Goal: Find specific page/section: Find specific page/section

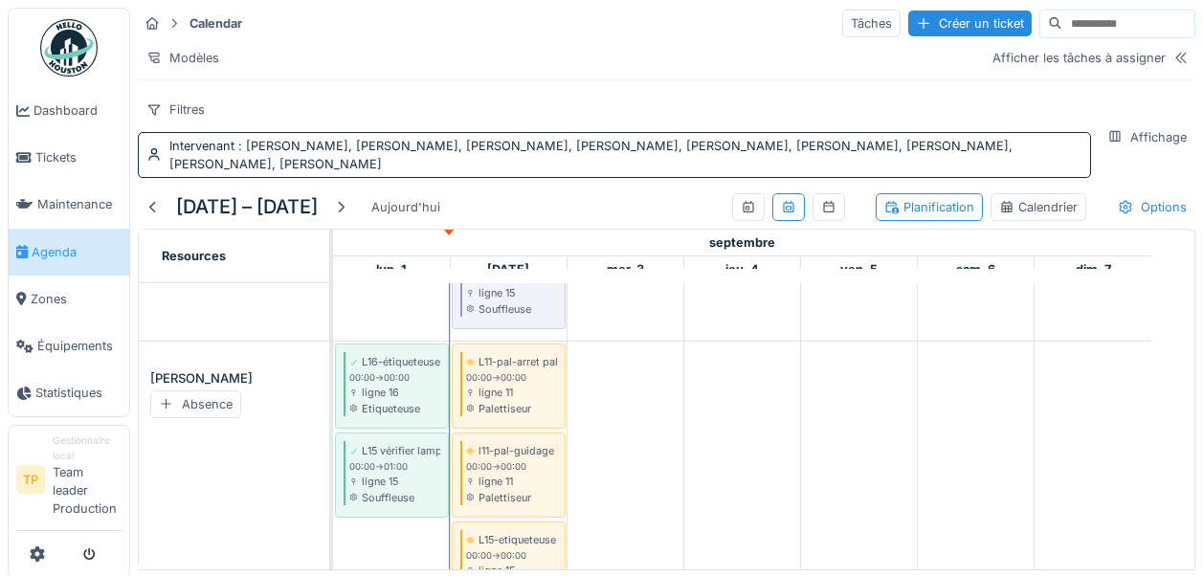
click at [63, 41] on img at bounding box center [68, 47] width 57 height 57
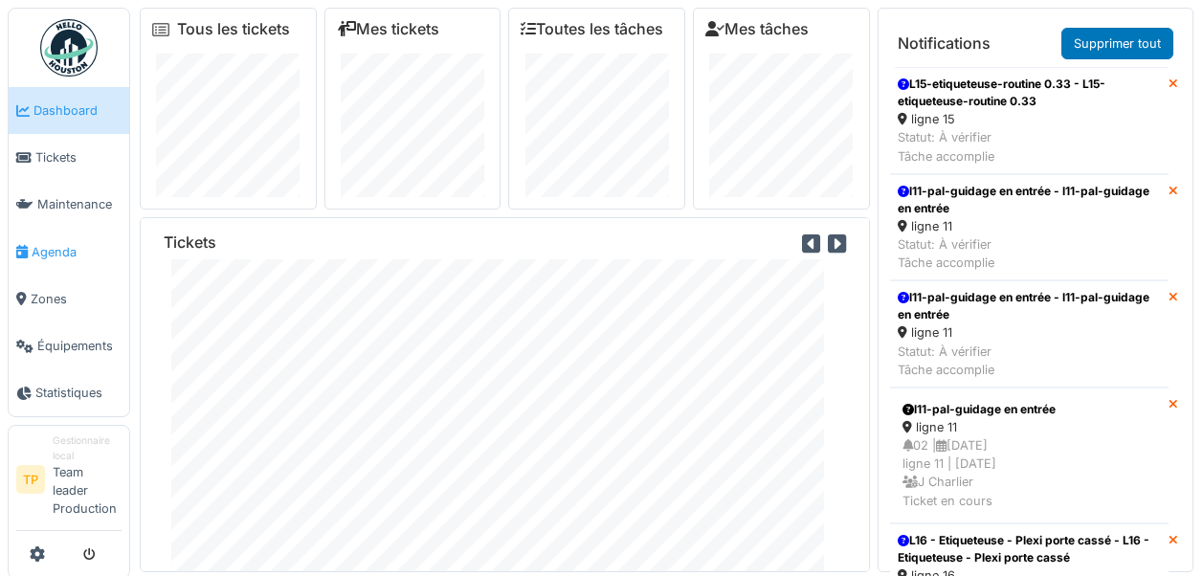
click at [63, 248] on span "Agenda" at bounding box center [77, 252] width 90 height 18
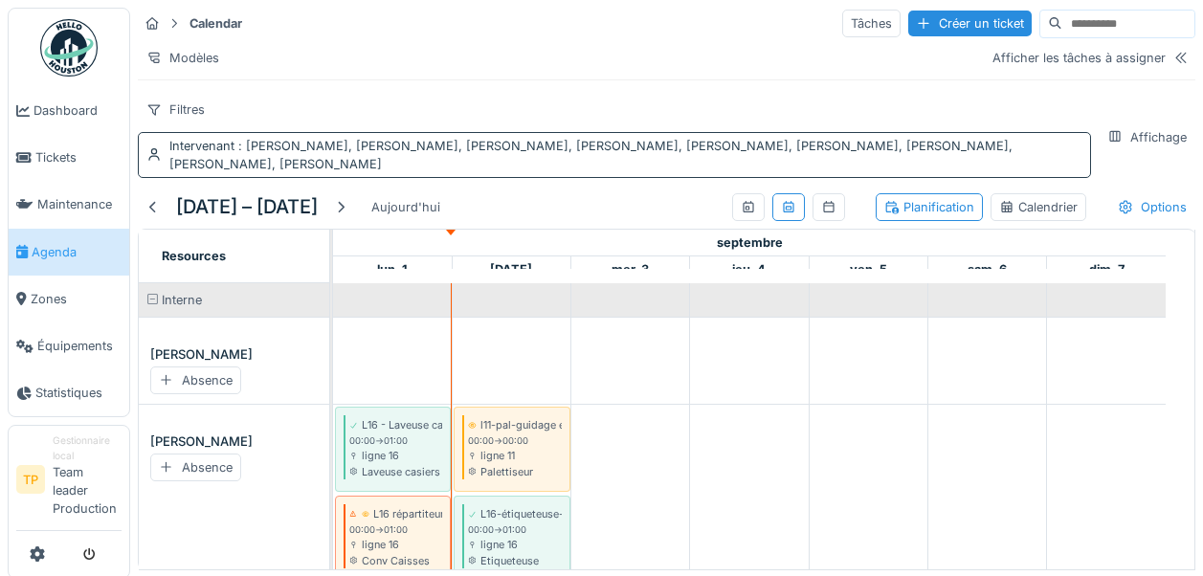
click at [479, 173] on div "Intervenant : Alain Leenders, Davy Donnay, Denis Lautermann, Fabrice Maraite, J…" at bounding box center [625, 155] width 913 height 36
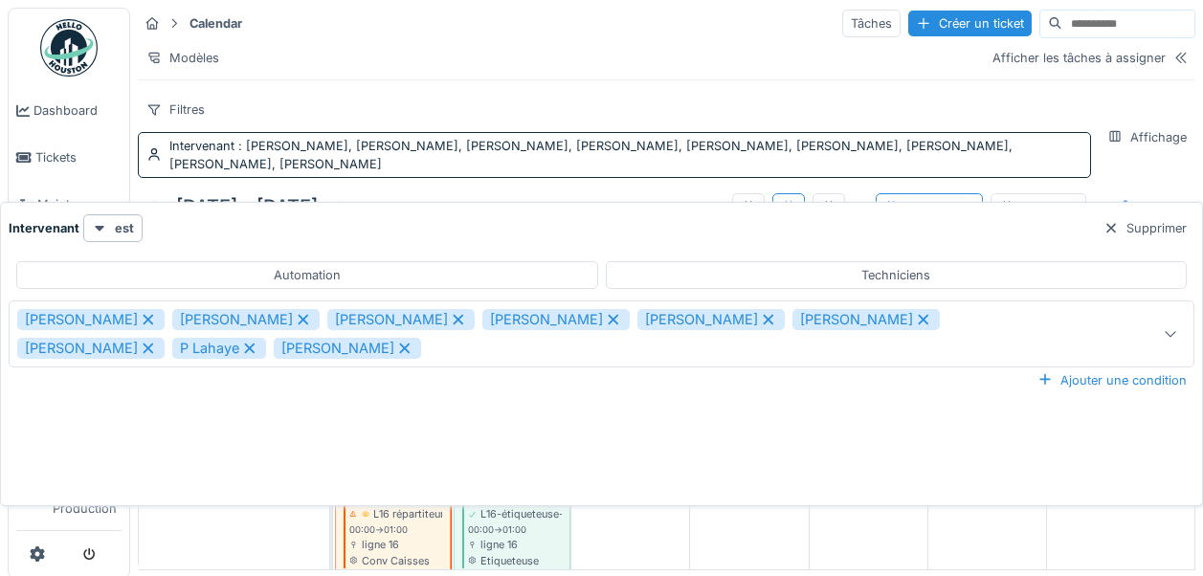
click at [56, 228] on strong "Intervenant" at bounding box center [44, 228] width 71 height 18
click at [105, 229] on div "est" at bounding box center [112, 228] width 59 height 28
click at [108, 297] on div "n'est pas" at bounding box center [120, 299] width 68 height 29
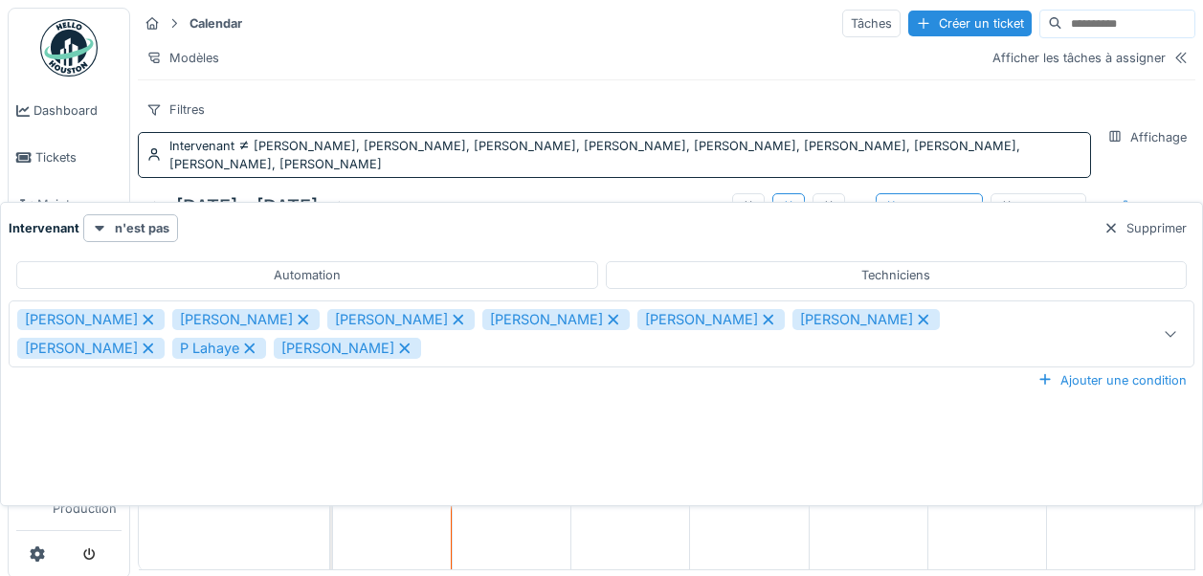
click at [690, 274] on div "Techniciens" at bounding box center [897, 275] width 582 height 28
